Goal: Transaction & Acquisition: Purchase product/service

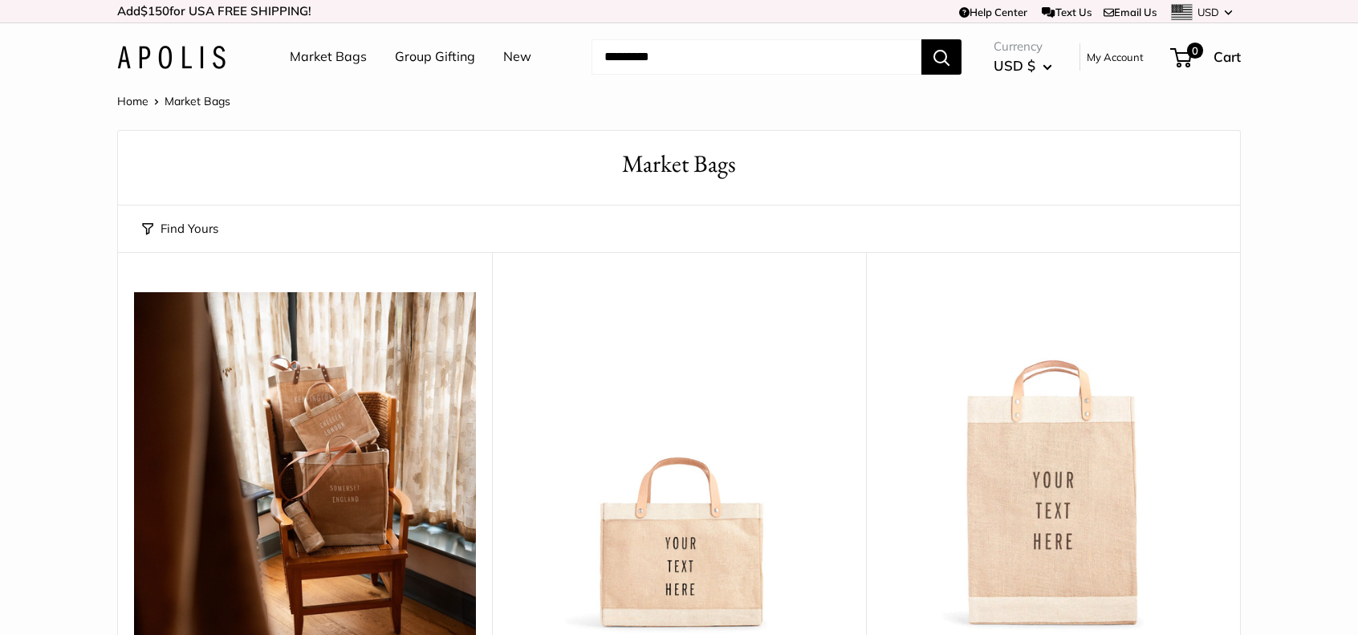
click at [336, 65] on link "Market Bags" at bounding box center [328, 57] width 77 height 24
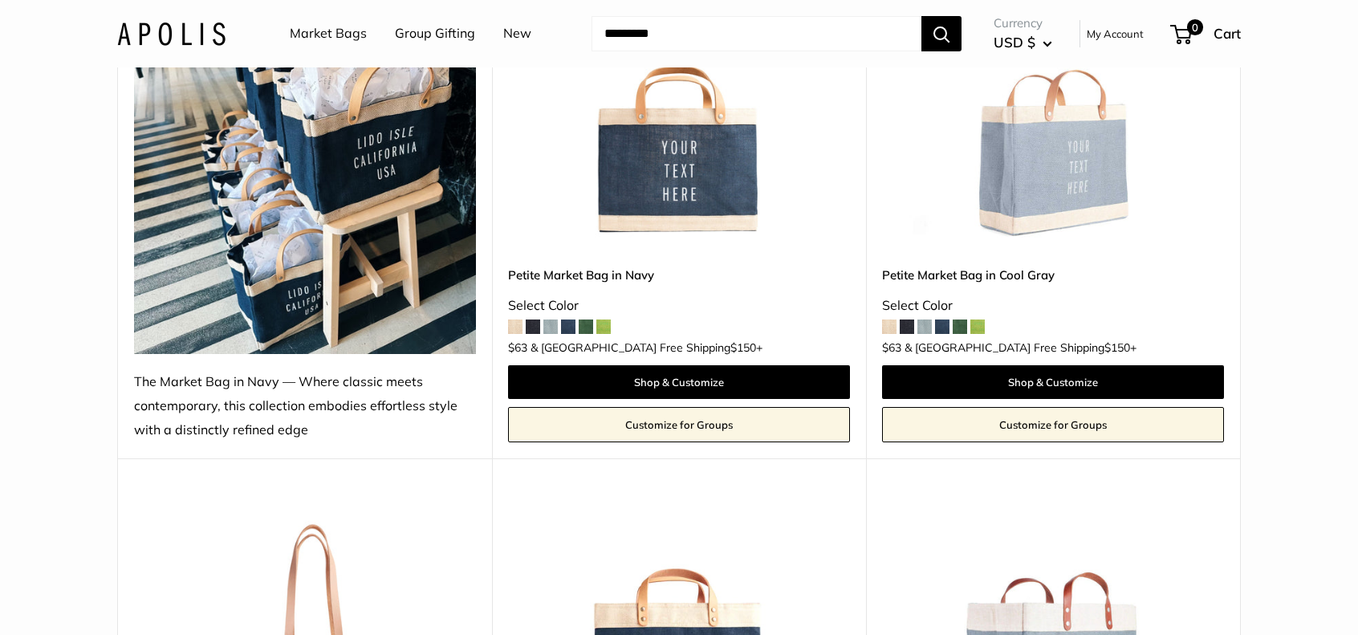
scroll to position [6050, 0]
